Goal: Information Seeking & Learning: Check status

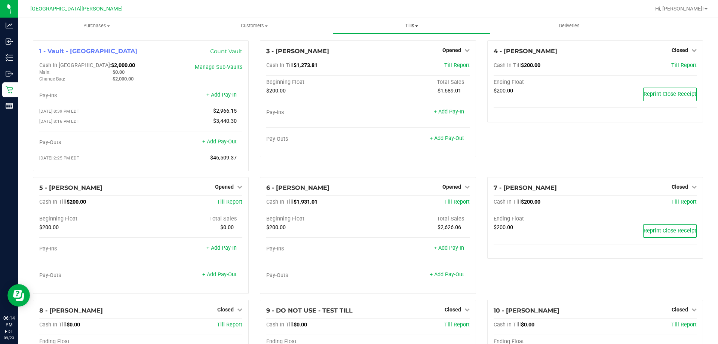
click at [409, 27] on span "Tills" at bounding box center [411, 25] width 157 height 7
click at [405, 46] on li "Manage tills" at bounding box center [411, 45] width 157 height 9
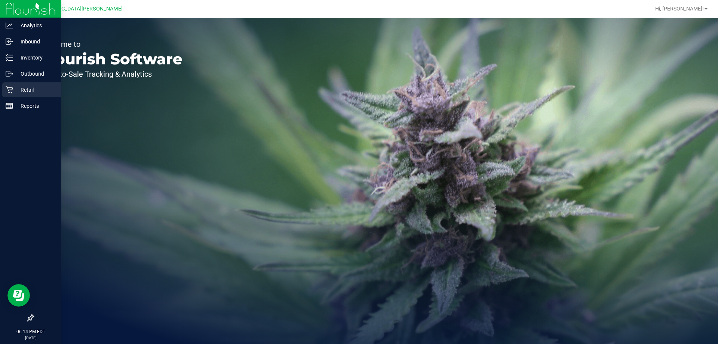
click at [26, 88] on p "Retail" at bounding box center [35, 89] width 45 height 9
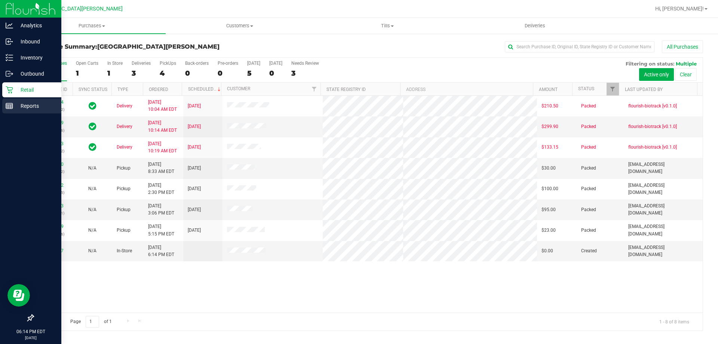
click at [28, 102] on p "Reports" at bounding box center [35, 105] width 45 height 9
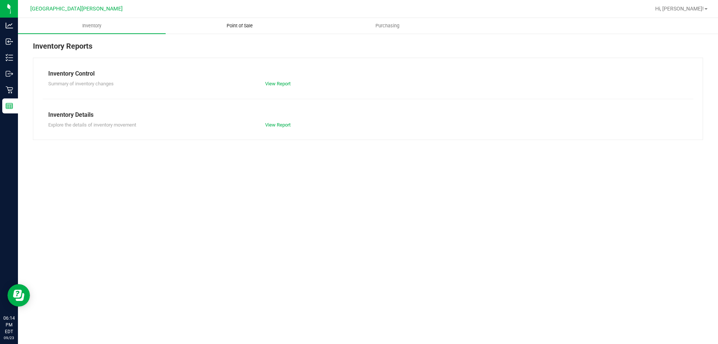
click at [246, 23] on span "Point of Sale" at bounding box center [240, 25] width 46 height 7
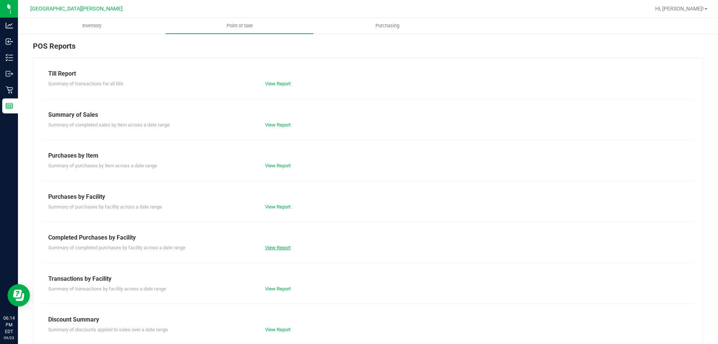
click at [280, 249] on link "View Report" at bounding box center [277, 248] width 25 height 6
